Goal: Information Seeking & Learning: Learn about a topic

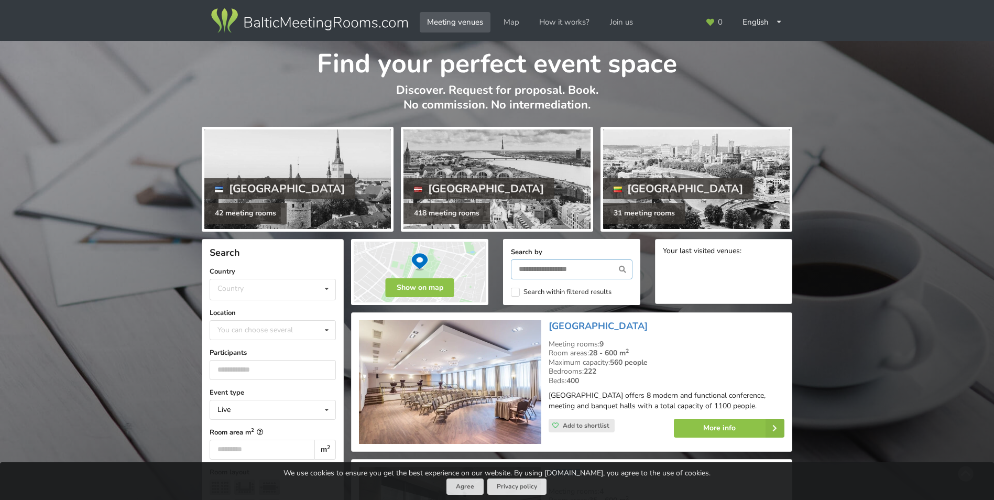
click at [556, 269] on input "text" at bounding box center [572, 269] width 122 height 20
type input "*******"
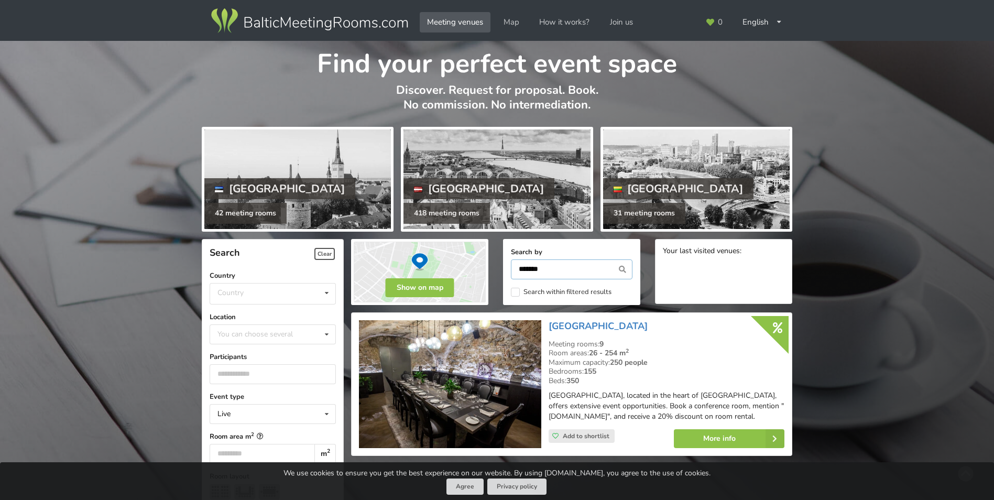
scroll to position [235, 0]
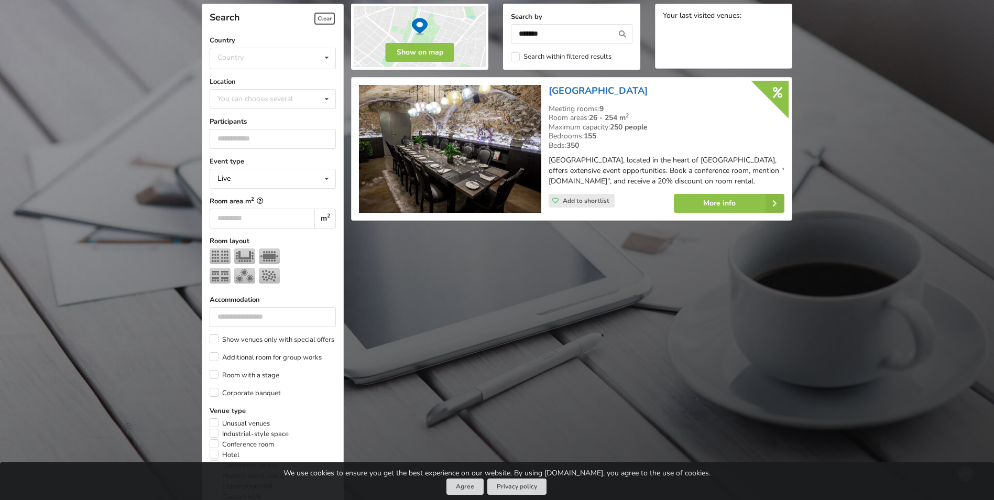
click at [592, 89] on link "[GEOGRAPHIC_DATA]" at bounding box center [598, 90] width 99 height 13
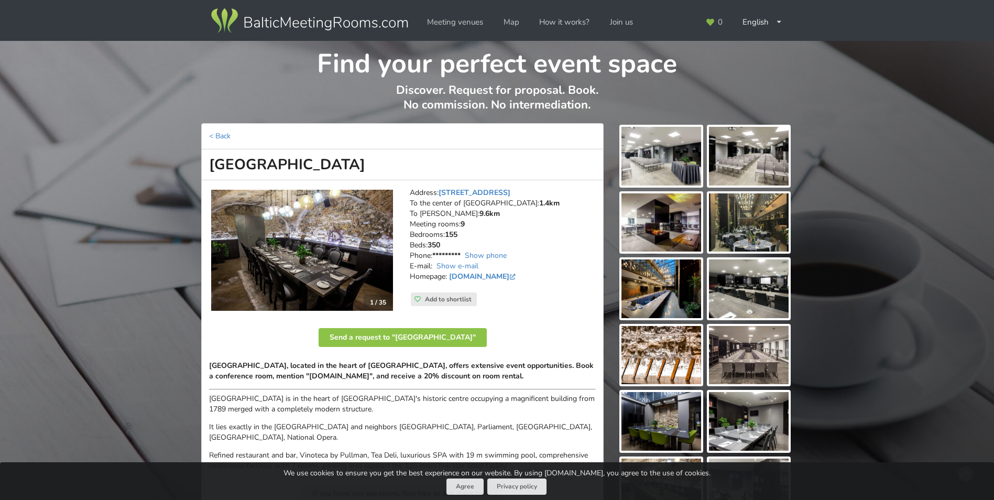
click at [648, 162] on img at bounding box center [662, 156] width 80 height 59
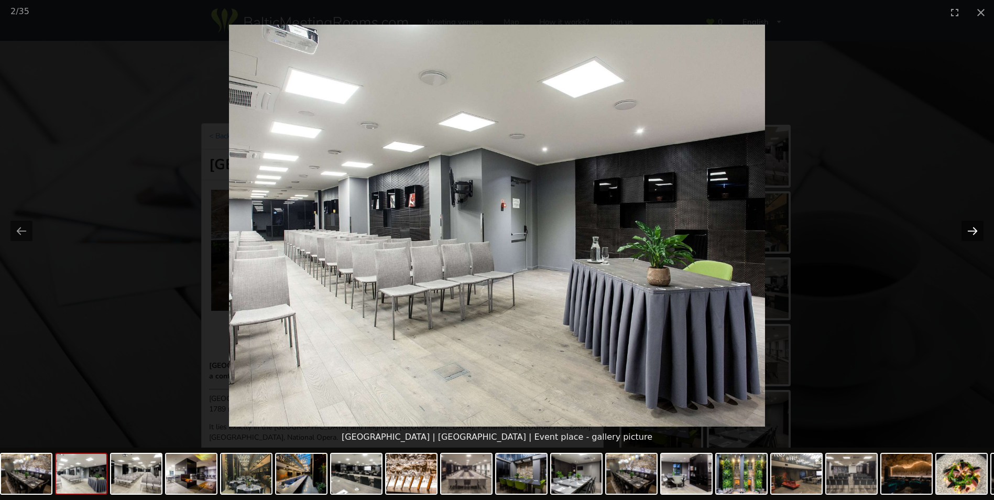
click at [973, 232] on button "Next slide" at bounding box center [973, 231] width 22 height 20
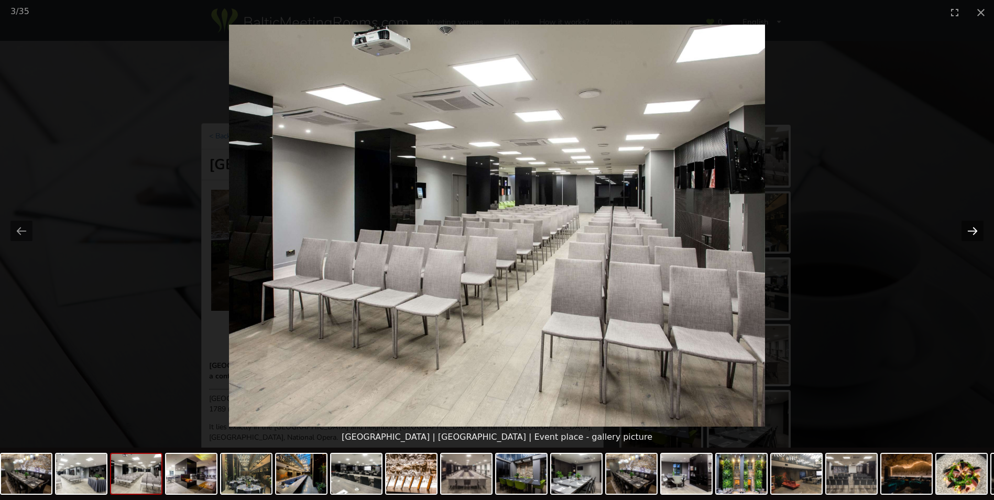
click at [973, 232] on button "Next slide" at bounding box center [973, 231] width 22 height 20
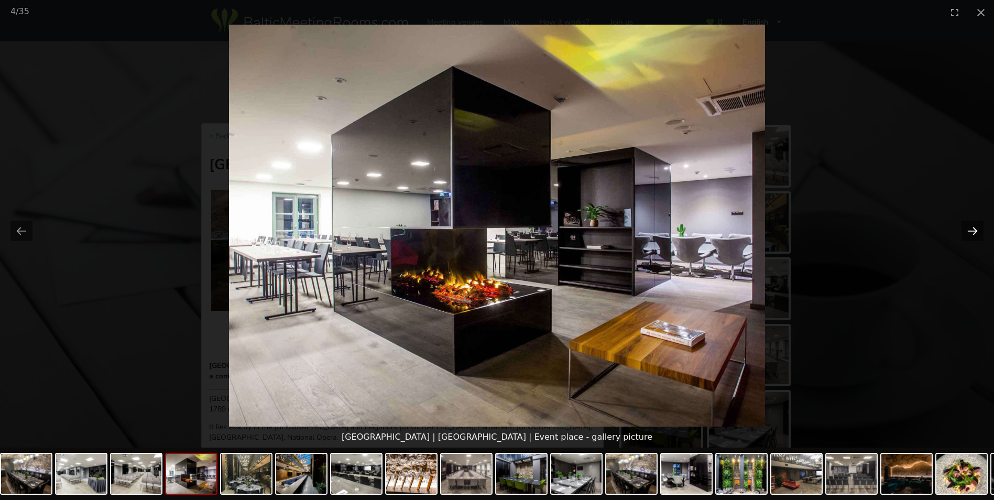
click at [973, 232] on button "Next slide" at bounding box center [973, 231] width 22 height 20
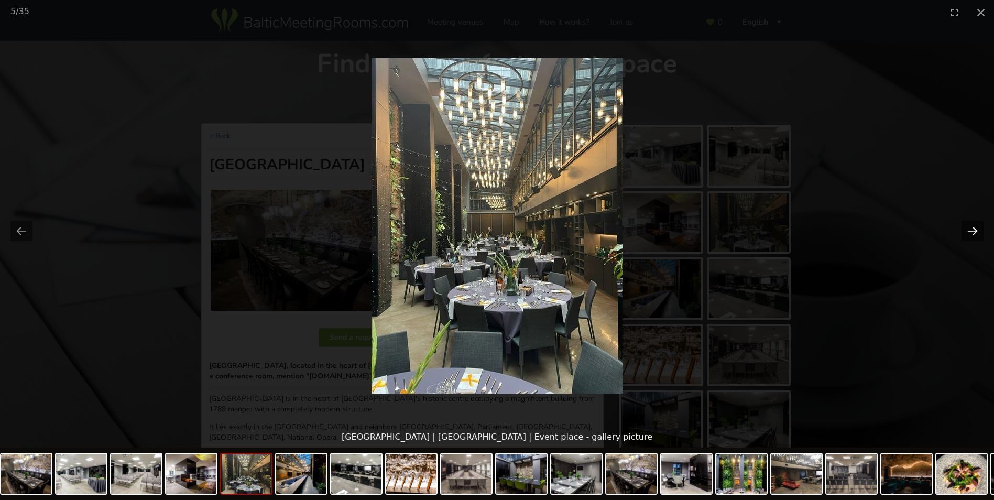
click at [966, 231] on button "Next slide" at bounding box center [973, 231] width 22 height 20
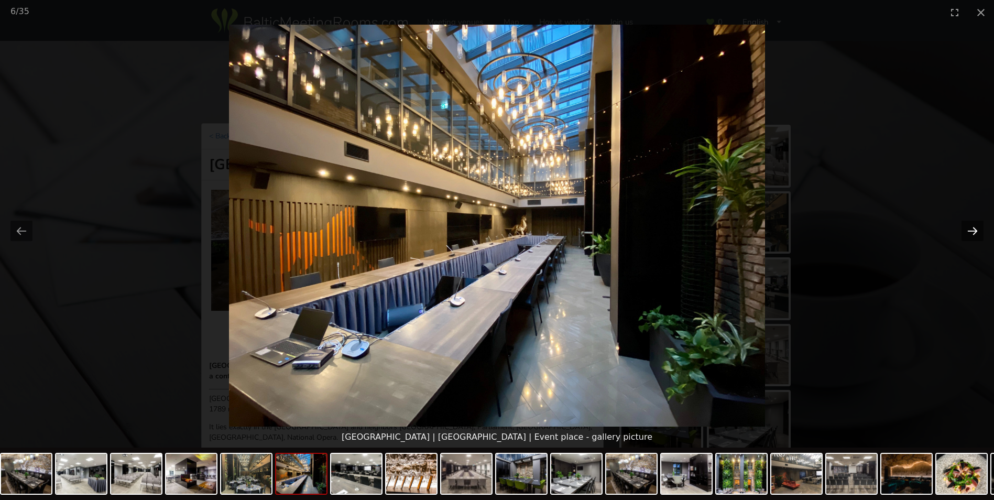
click at [966, 231] on button "Next slide" at bounding box center [973, 231] width 22 height 20
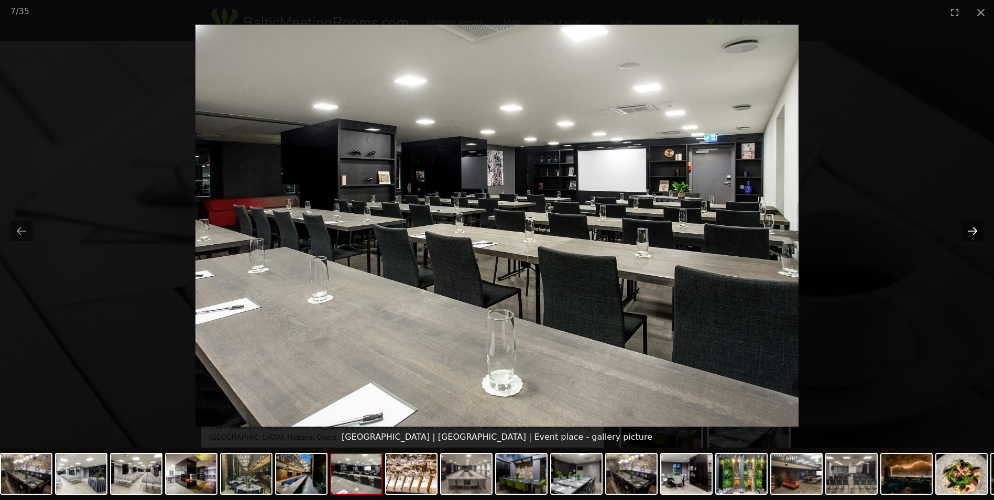
click at [966, 231] on button "Next slide" at bounding box center [973, 231] width 22 height 20
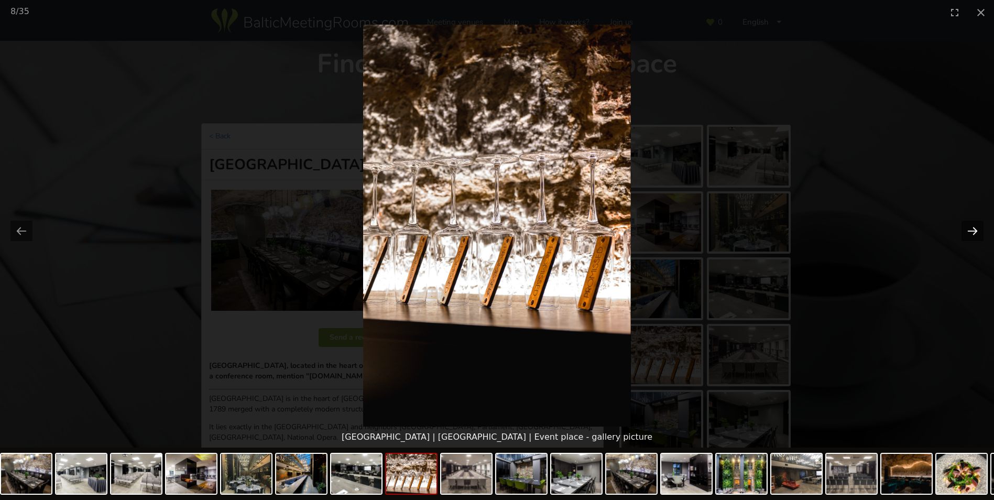
click at [966, 231] on button "Next slide" at bounding box center [973, 231] width 22 height 20
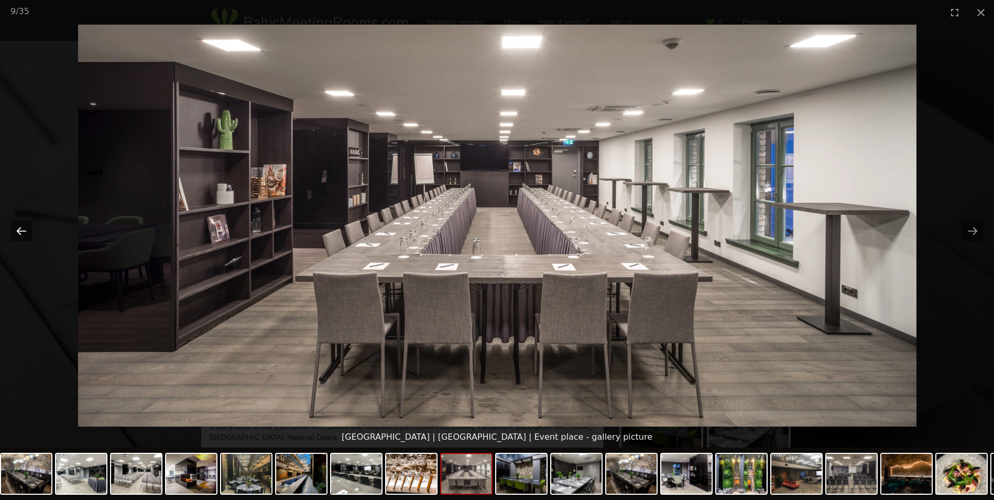
click at [17, 228] on button "Previous slide" at bounding box center [21, 231] width 22 height 20
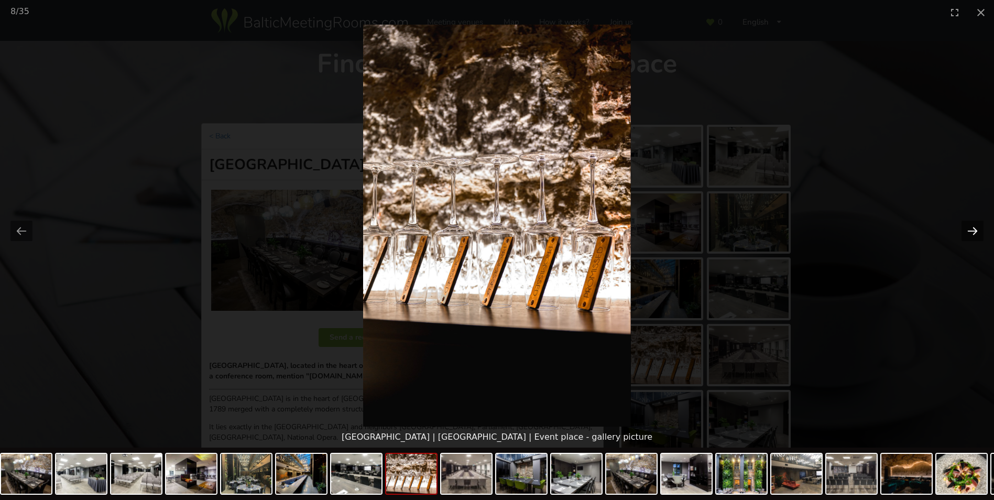
click at [971, 230] on button "Next slide" at bounding box center [973, 231] width 22 height 20
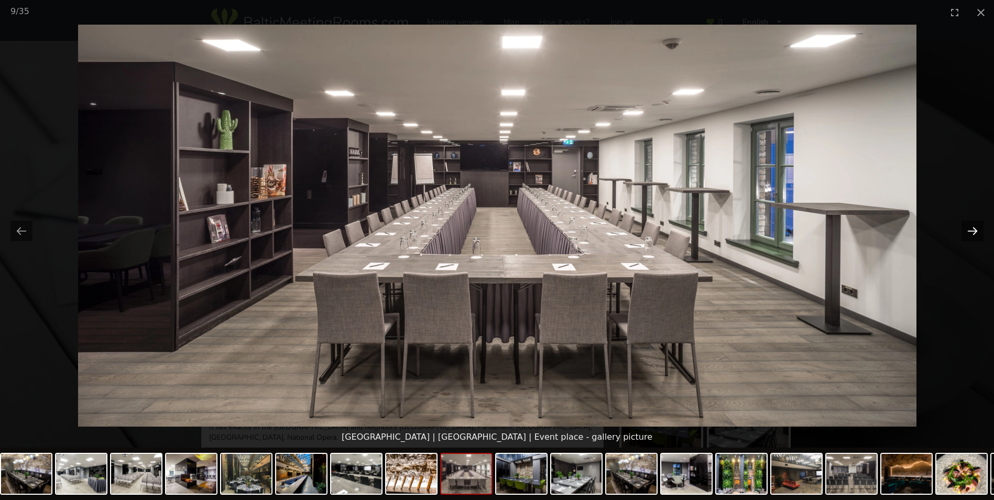
click at [971, 230] on button "Next slide" at bounding box center [973, 231] width 22 height 20
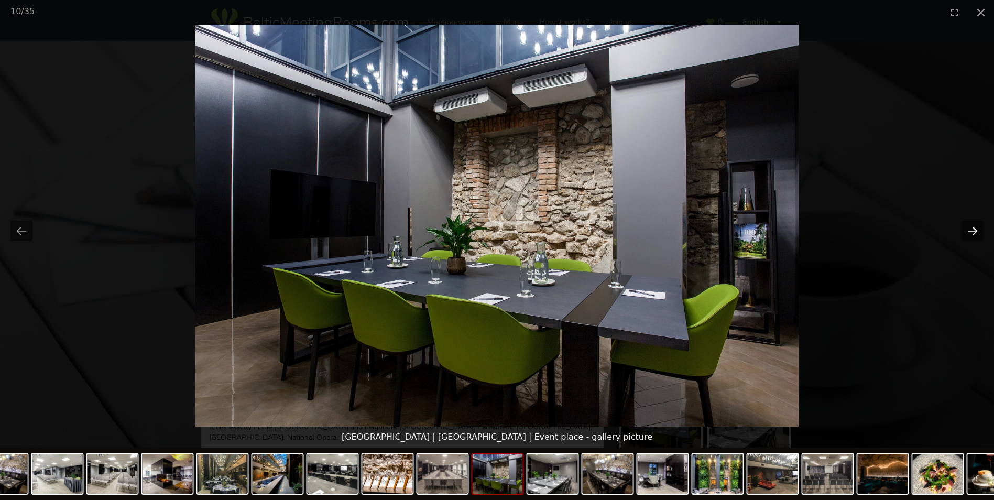
click at [971, 230] on button "Next slide" at bounding box center [973, 231] width 22 height 20
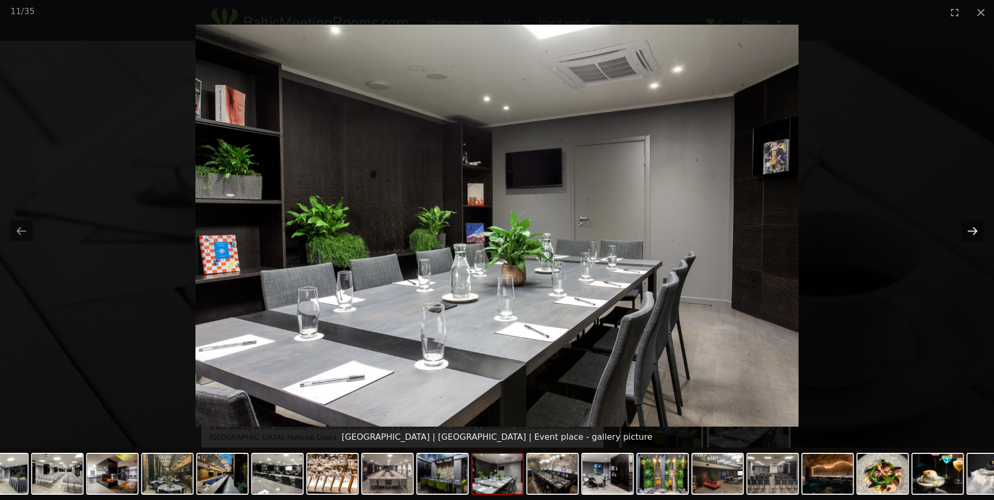
click at [971, 230] on button "Next slide" at bounding box center [973, 231] width 22 height 20
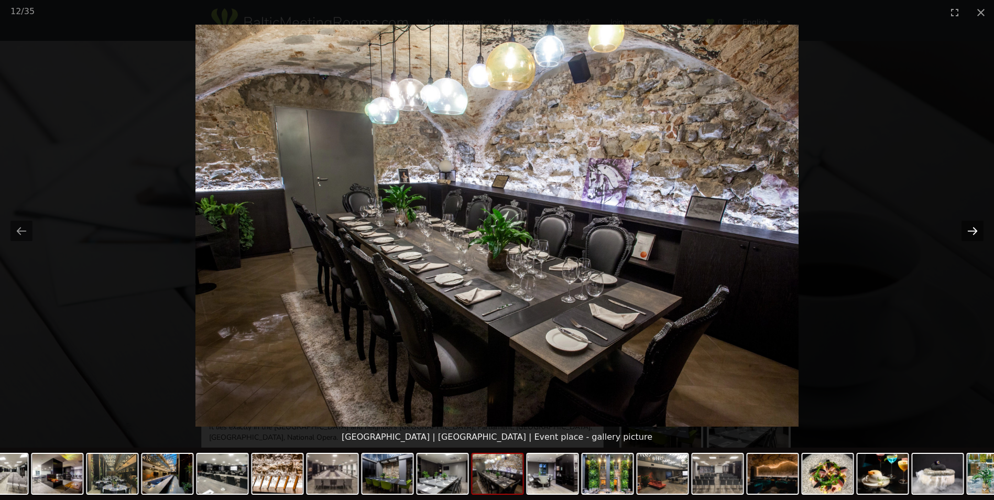
click at [966, 233] on button "Next slide" at bounding box center [973, 231] width 22 height 20
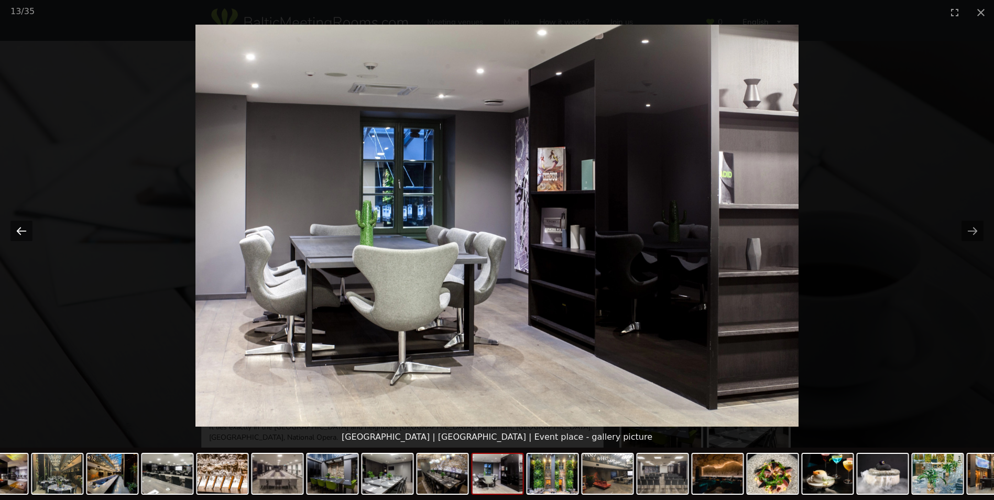
click at [21, 232] on button "Previous slide" at bounding box center [21, 231] width 22 height 20
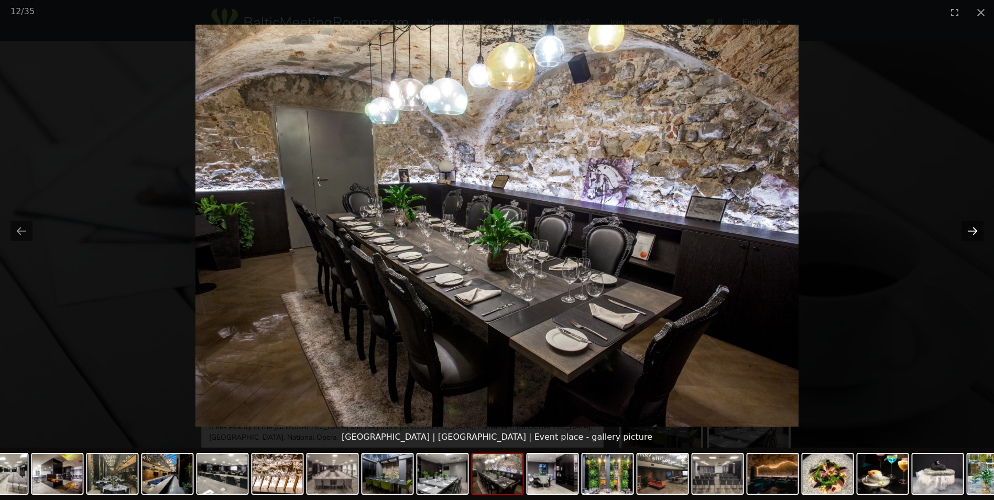
click at [973, 233] on button "Next slide" at bounding box center [973, 231] width 22 height 20
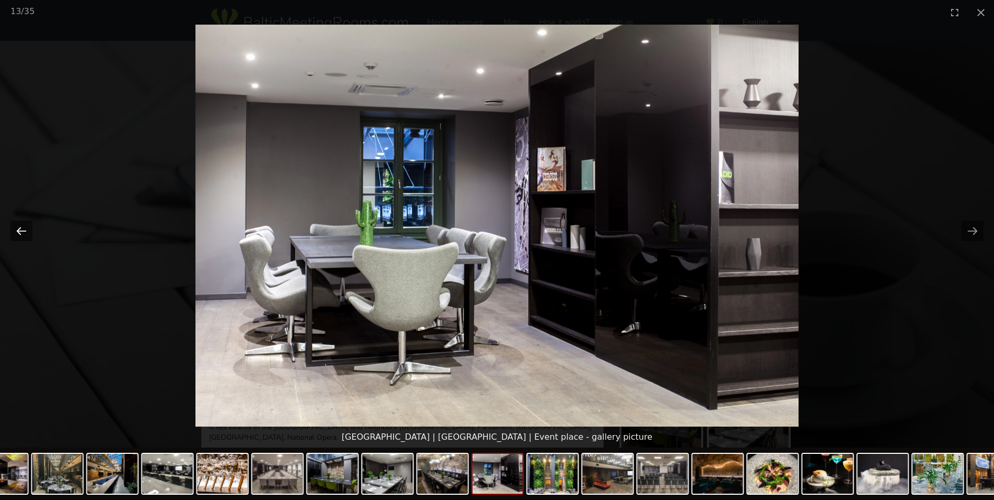
click at [29, 231] on button "Previous slide" at bounding box center [21, 231] width 22 height 20
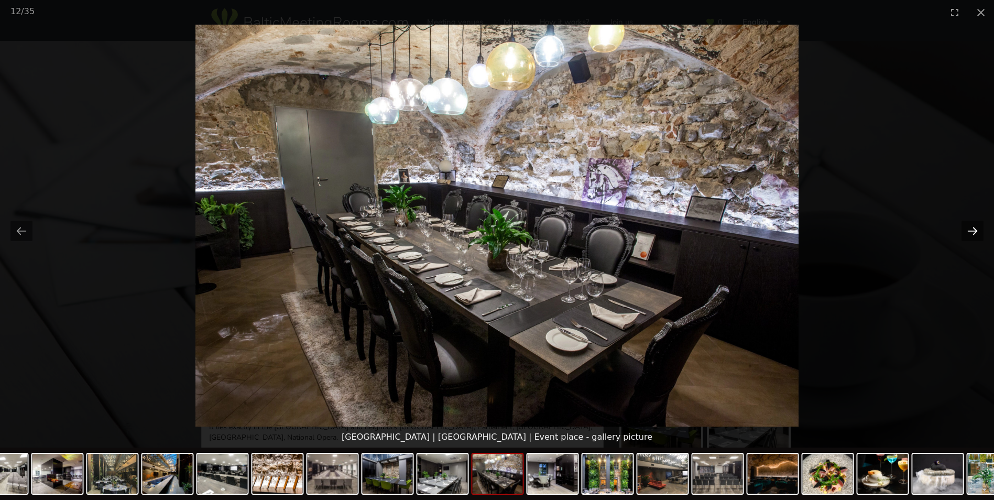
click at [972, 235] on button "Next slide" at bounding box center [973, 231] width 22 height 20
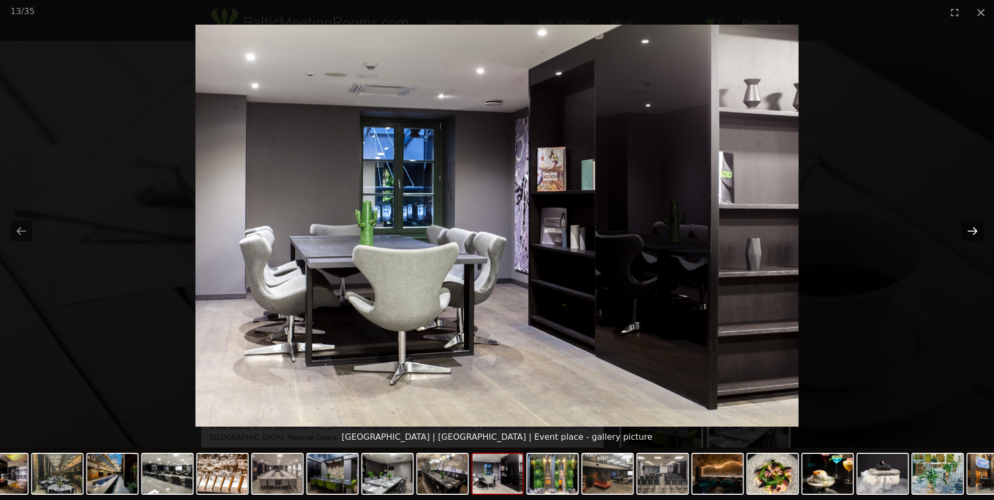
click at [972, 235] on button "Next slide" at bounding box center [973, 231] width 22 height 20
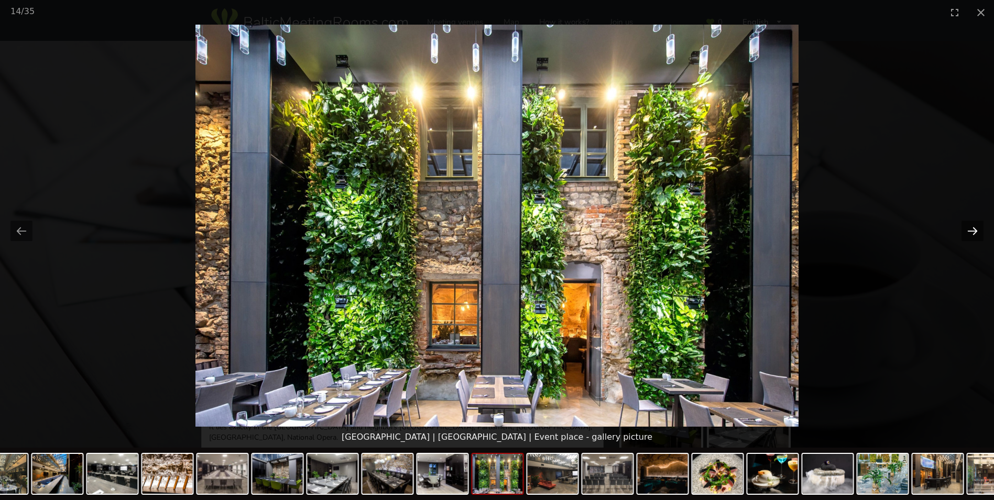
click at [967, 232] on button "Next slide" at bounding box center [973, 231] width 22 height 20
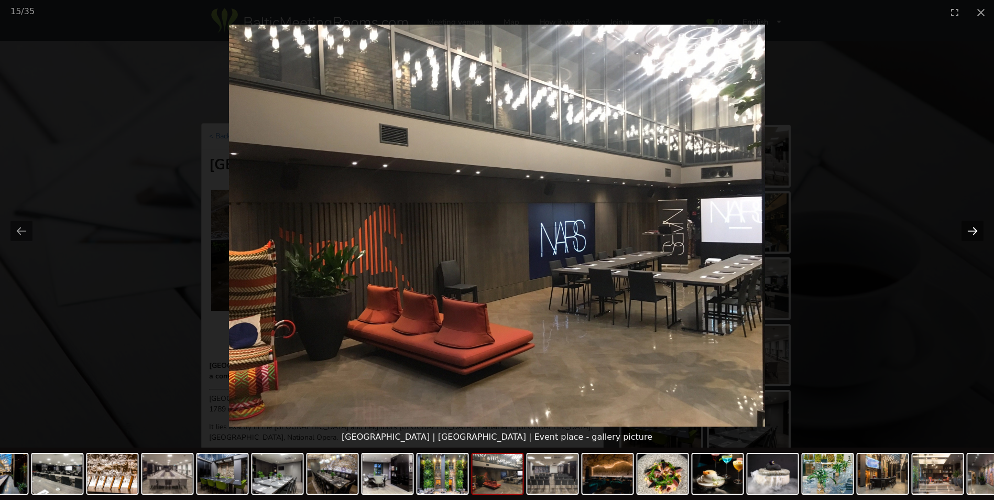
click at [967, 232] on button "Next slide" at bounding box center [973, 231] width 22 height 20
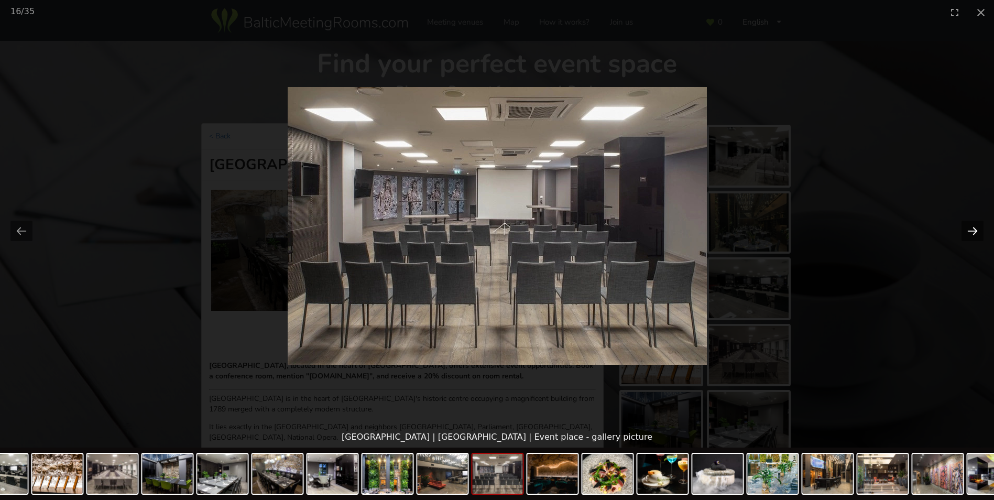
click at [967, 232] on button "Next slide" at bounding box center [973, 231] width 22 height 20
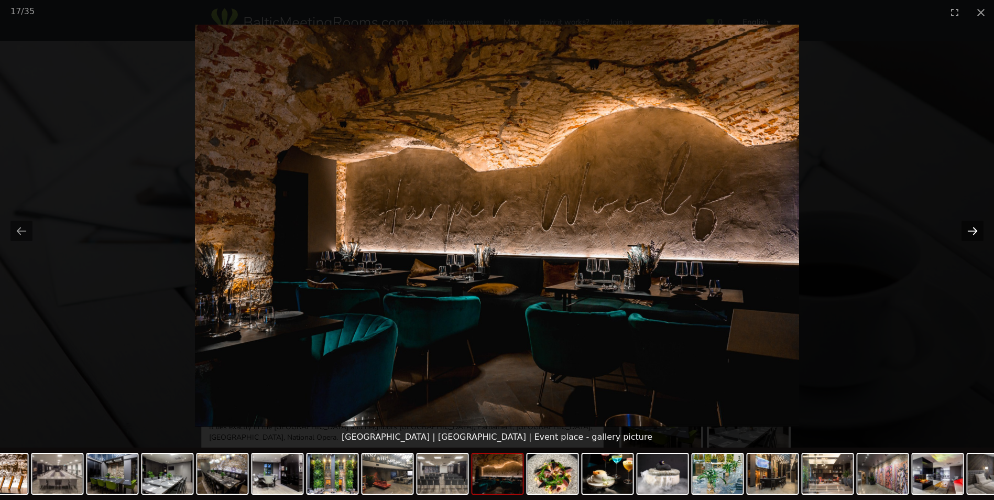
click at [967, 232] on button "Next slide" at bounding box center [973, 231] width 22 height 20
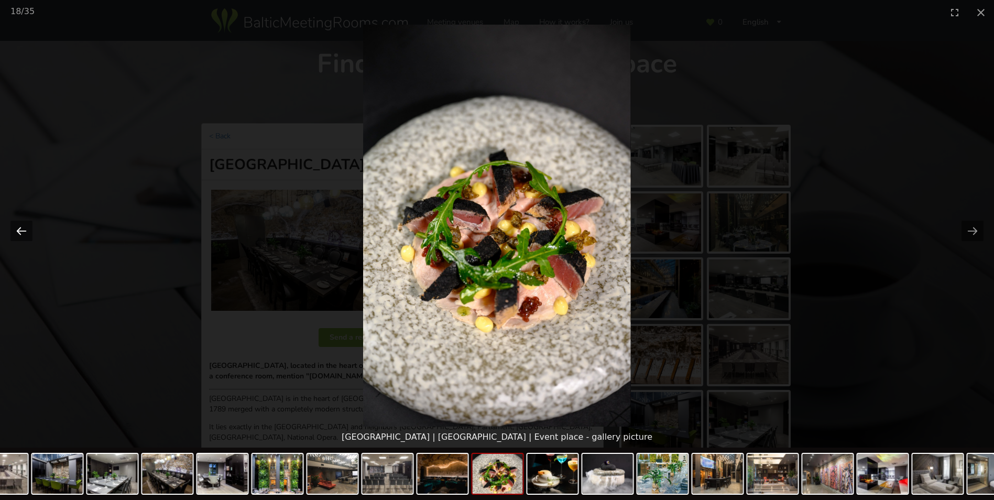
click at [20, 233] on button "Previous slide" at bounding box center [21, 231] width 22 height 20
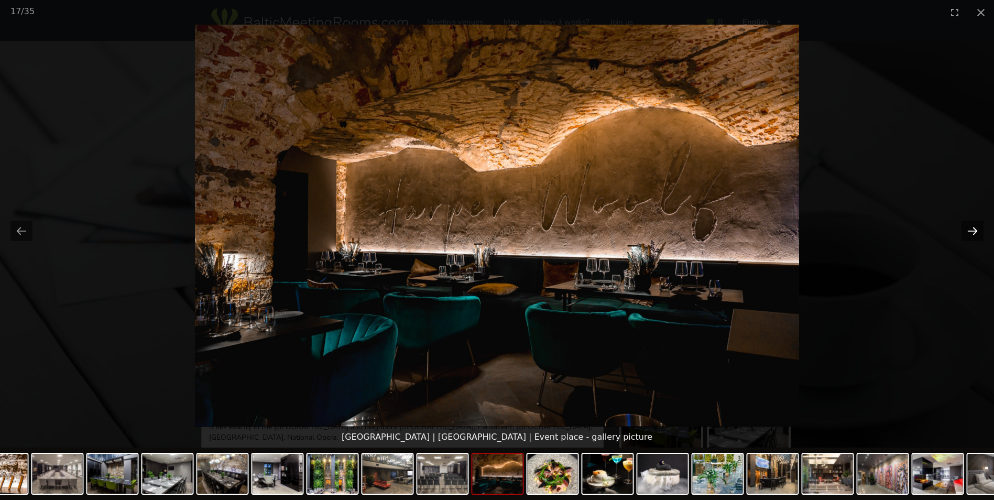
click at [965, 232] on button "Next slide" at bounding box center [973, 231] width 22 height 20
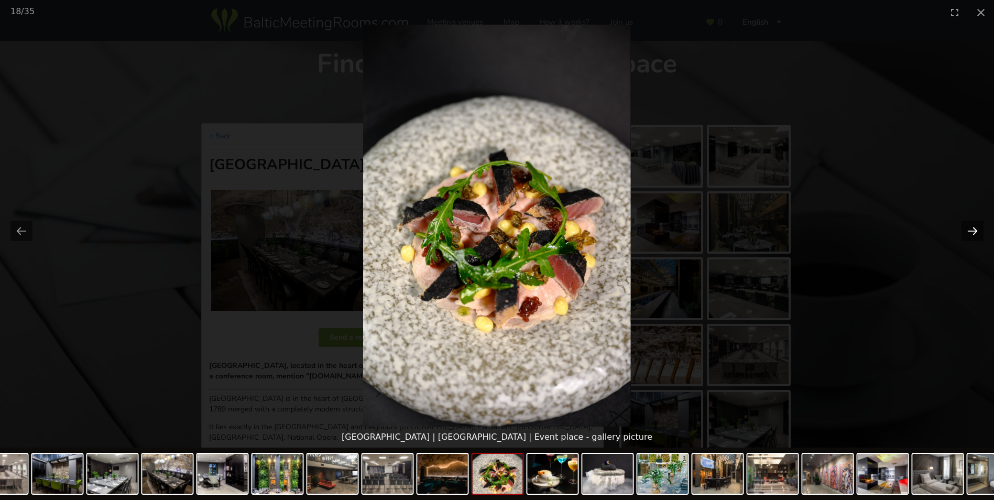
click at [965, 232] on button "Next slide" at bounding box center [973, 231] width 22 height 20
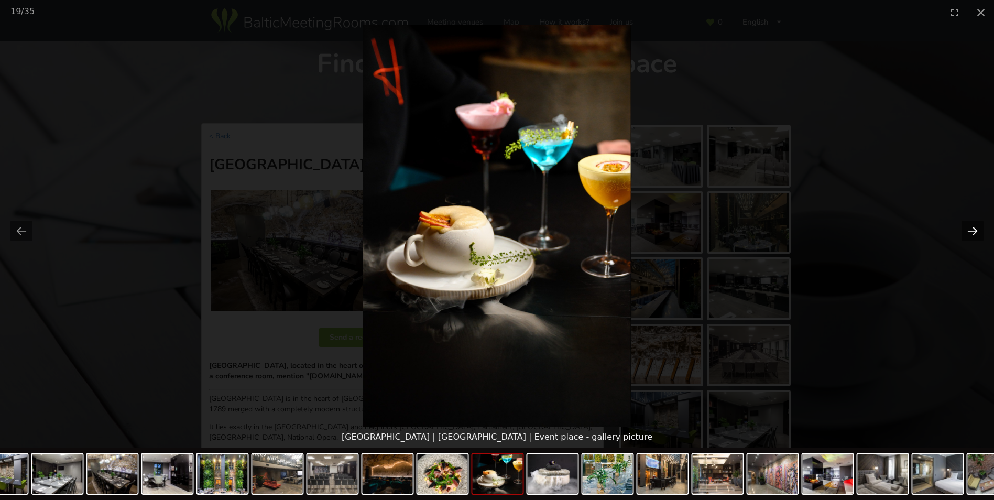
click at [965, 232] on button "Next slide" at bounding box center [973, 231] width 22 height 20
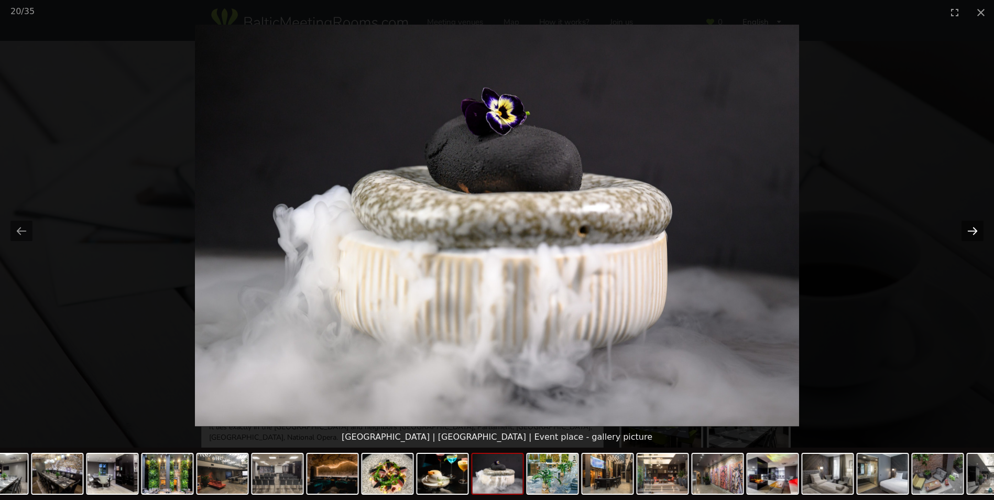
click at [965, 232] on button "Next slide" at bounding box center [973, 231] width 22 height 20
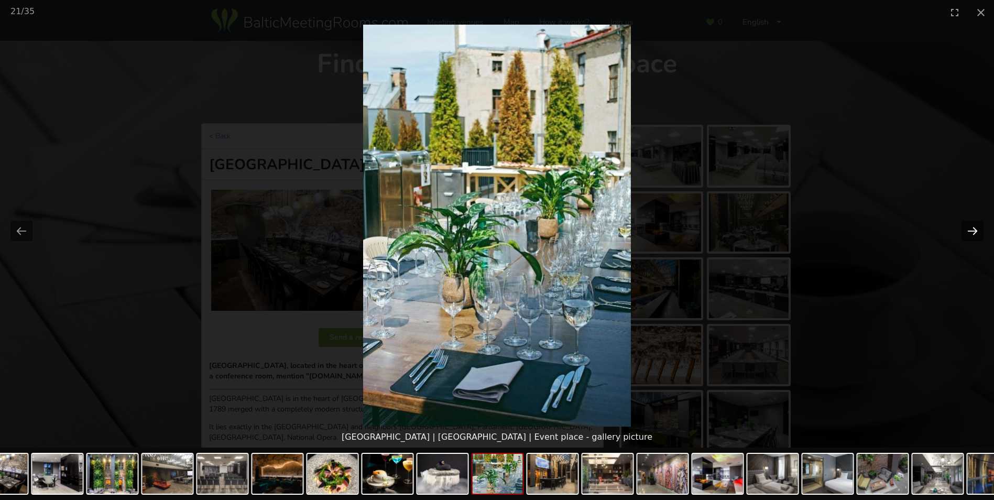
click at [965, 232] on button "Next slide" at bounding box center [973, 231] width 22 height 20
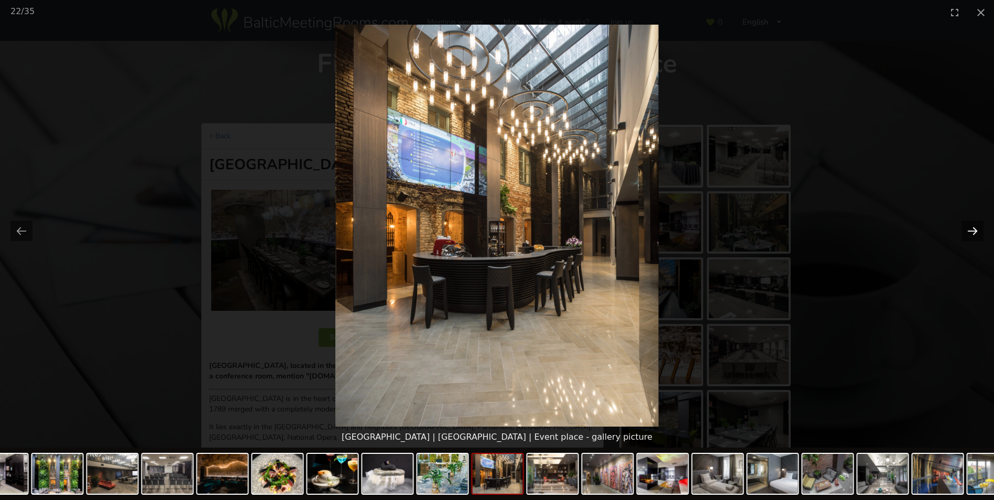
click at [965, 232] on button "Next slide" at bounding box center [973, 231] width 22 height 20
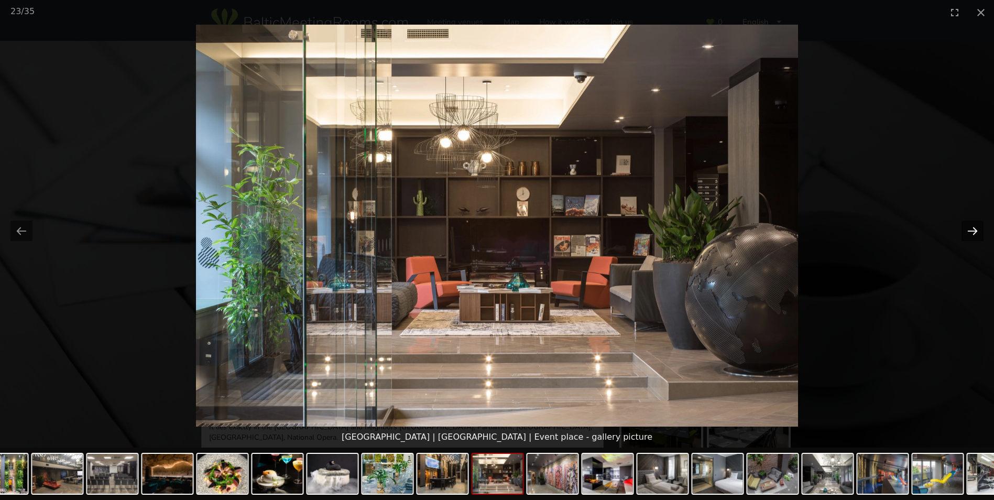
click at [965, 232] on button "Next slide" at bounding box center [973, 231] width 22 height 20
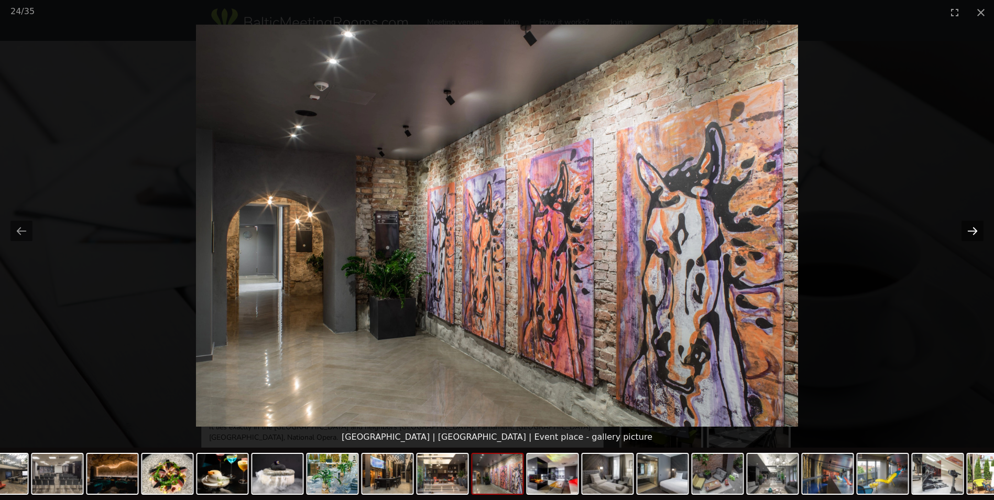
click at [965, 232] on button "Next slide" at bounding box center [973, 231] width 22 height 20
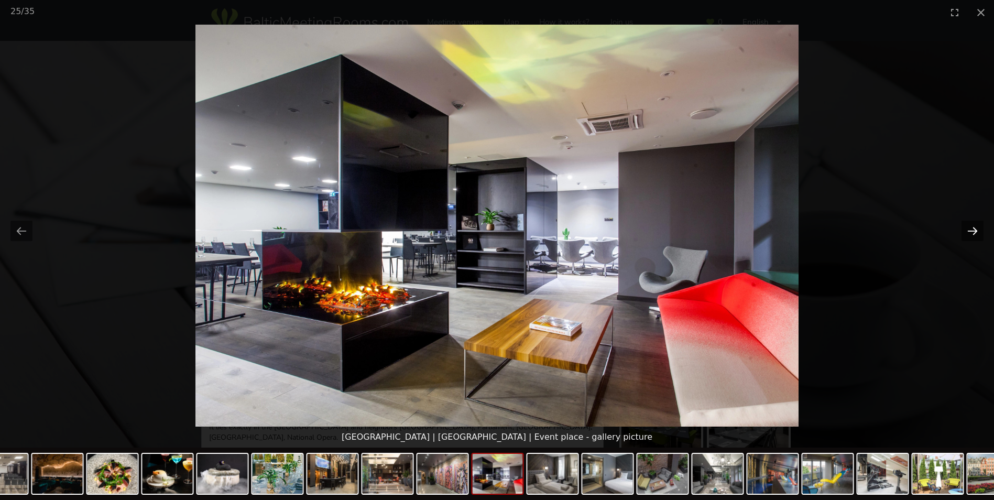
click at [965, 232] on button "Next slide" at bounding box center [973, 231] width 22 height 20
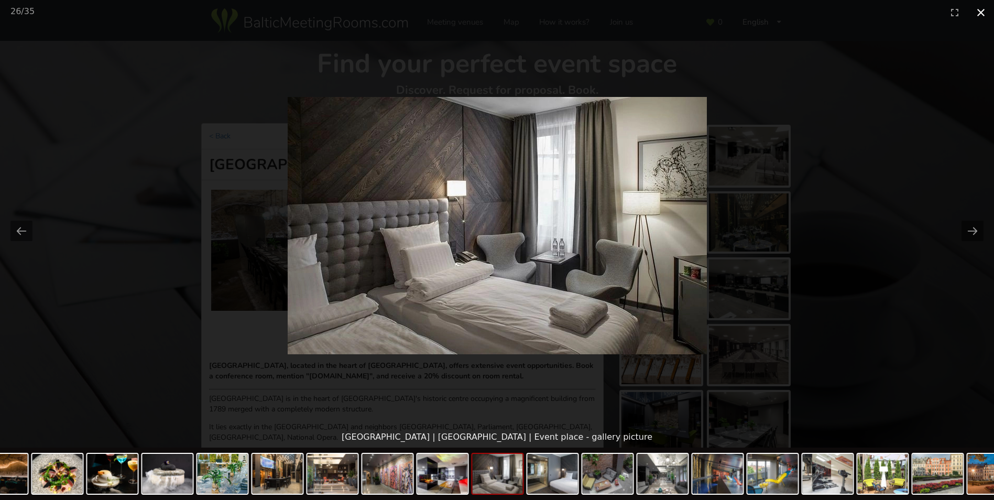
click at [987, 14] on button "Close gallery" at bounding box center [981, 12] width 26 height 25
